Goal: Use online tool/utility: Utilize a website feature to perform a specific function

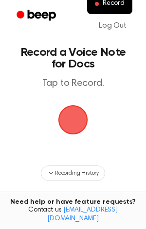
click at [68, 108] on span "button" at bounding box center [72, 119] width 27 height 27
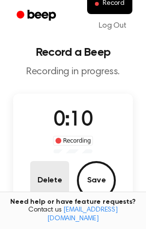
click at [44, 184] on button "Delete" at bounding box center [49, 180] width 39 height 39
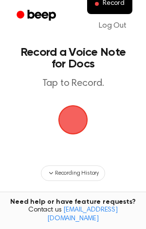
click at [110, 154] on main "Record a Voice Note for Docs Tap to Record. Recording History Tired of copying …" at bounding box center [73, 156] width 146 height 312
click at [70, 113] on span "button" at bounding box center [72, 119] width 27 height 27
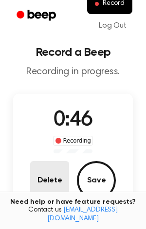
click at [58, 179] on button "Delete" at bounding box center [49, 180] width 39 height 39
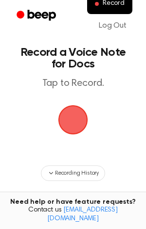
click at [81, 123] on span "button" at bounding box center [72, 119] width 27 height 27
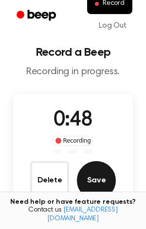
click at [108, 185] on button "Save" at bounding box center [96, 180] width 39 height 39
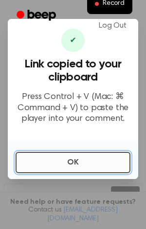
click at [70, 162] on button "OK" at bounding box center [73, 162] width 115 height 21
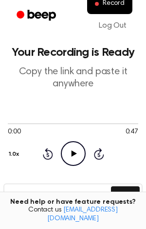
click at [70, 162] on icon "Play Audio" at bounding box center [73, 153] width 25 height 25
click at [73, 158] on icon "Pause Audio" at bounding box center [73, 153] width 25 height 25
click at [73, 158] on icon "Play Audio" at bounding box center [73, 153] width 25 height 25
drag, startPoint x: 10, startPoint y: 123, endPoint x: 17, endPoint y: 126, distance: 7.4
click at [17, 126] on div at bounding box center [73, 123] width 130 height 8
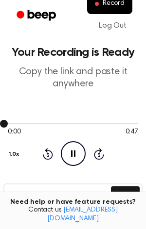
drag, startPoint x: 2, startPoint y: 124, endPoint x: 16, endPoint y: 127, distance: 13.4
click at [16, 127] on div "0:00 0:47" at bounding box center [73, 128] width 130 height 18
click at [76, 151] on icon "Pause Audio" at bounding box center [73, 153] width 25 height 25
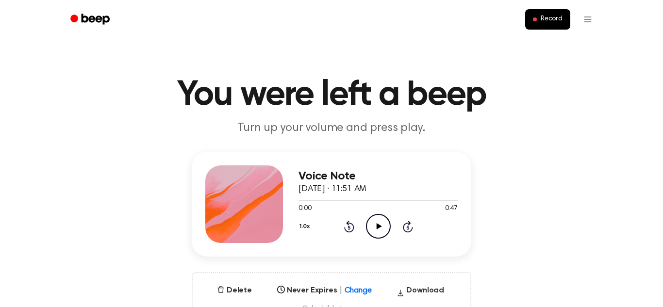
click at [375, 230] on icon "Play Audio" at bounding box center [378, 226] width 25 height 25
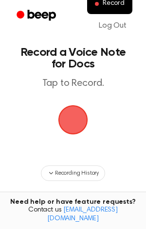
click at [75, 119] on span "button" at bounding box center [73, 120] width 54 height 54
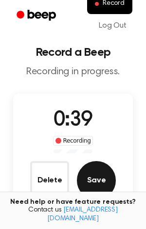
click at [95, 176] on button "Save" at bounding box center [96, 180] width 39 height 39
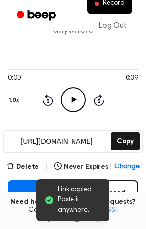
scroll to position [60, 0]
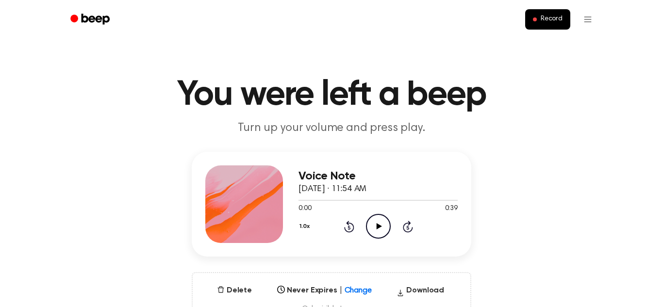
click at [382, 221] on icon "Play Audio" at bounding box center [378, 226] width 25 height 25
